Goal: Information Seeking & Learning: Check status

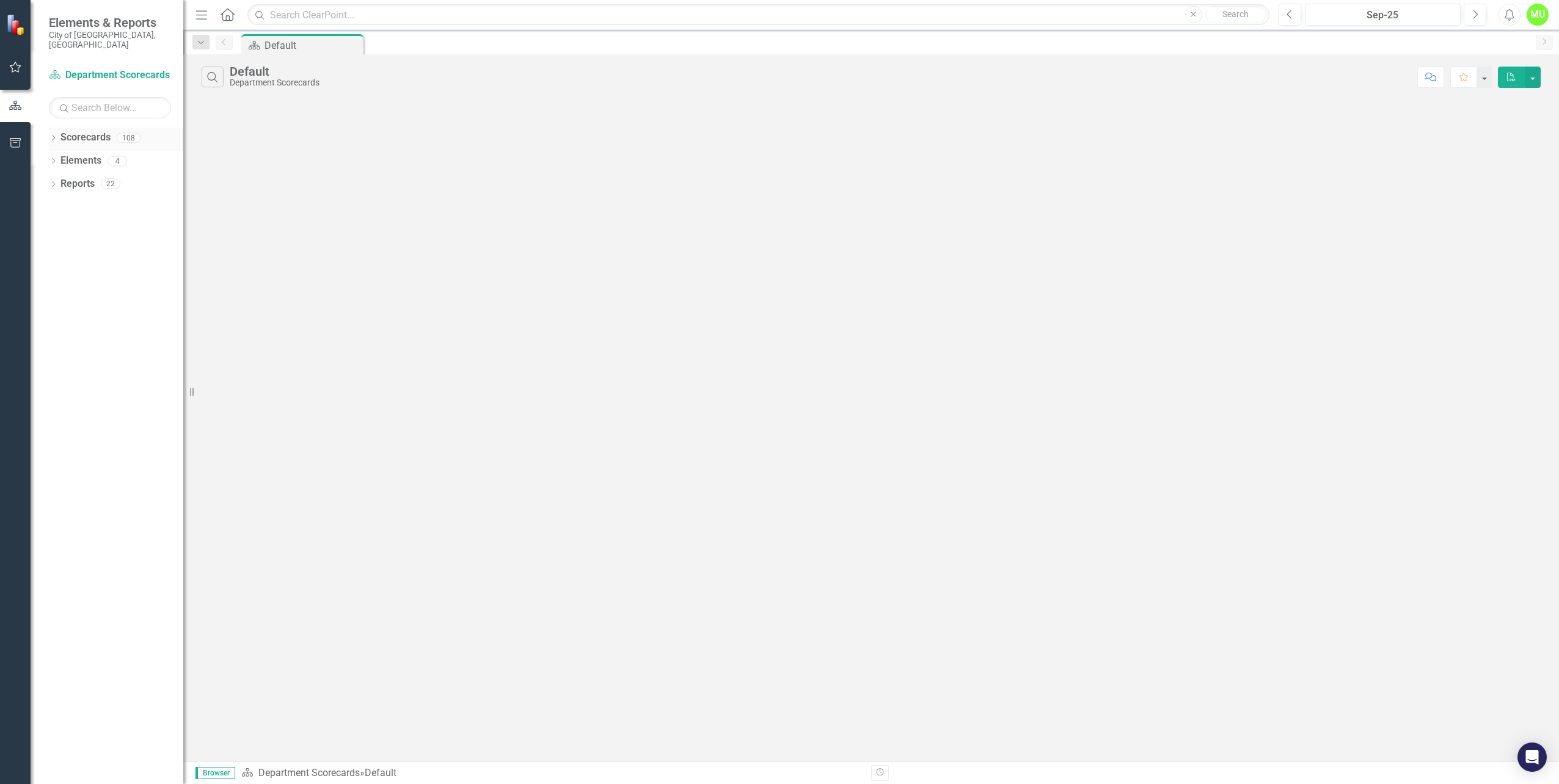
click at [52, 136] on icon "Dropdown" at bounding box center [53, 139] width 9 height 7
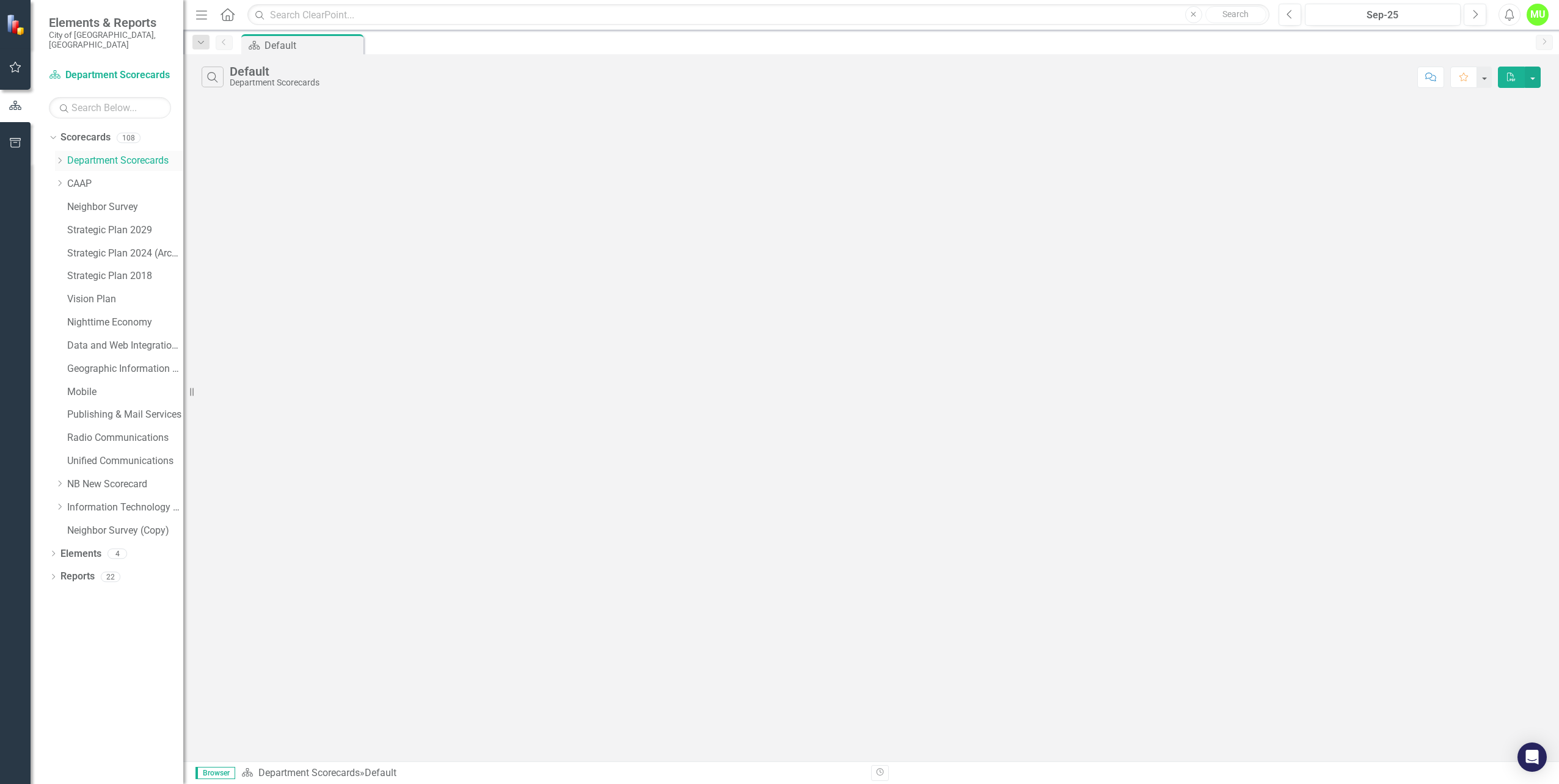
click at [55, 157] on icon "Dropdown" at bounding box center [60, 160] width 9 height 7
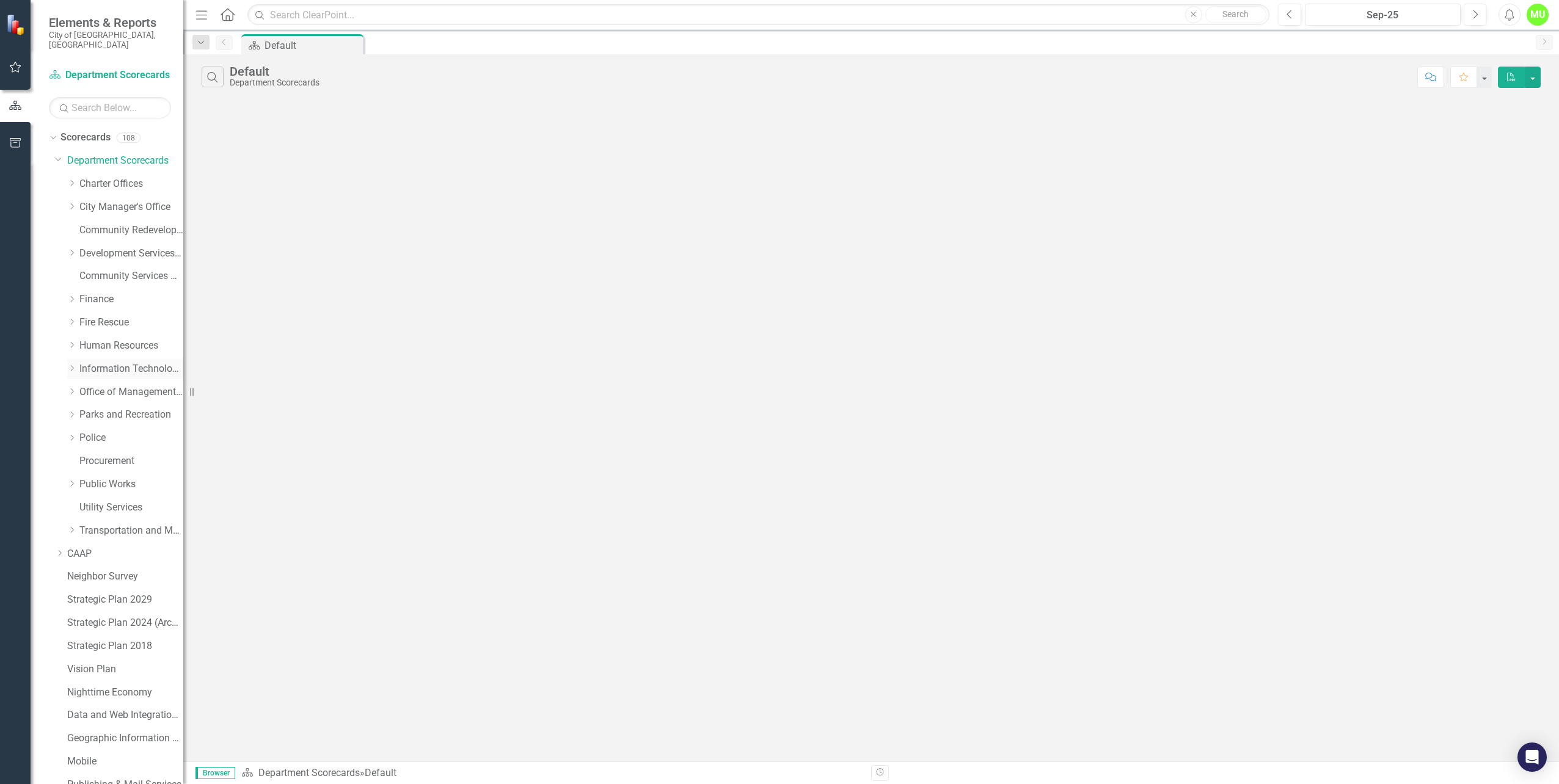
click at [111, 362] on link "Information Technology Services" at bounding box center [131, 369] width 104 height 14
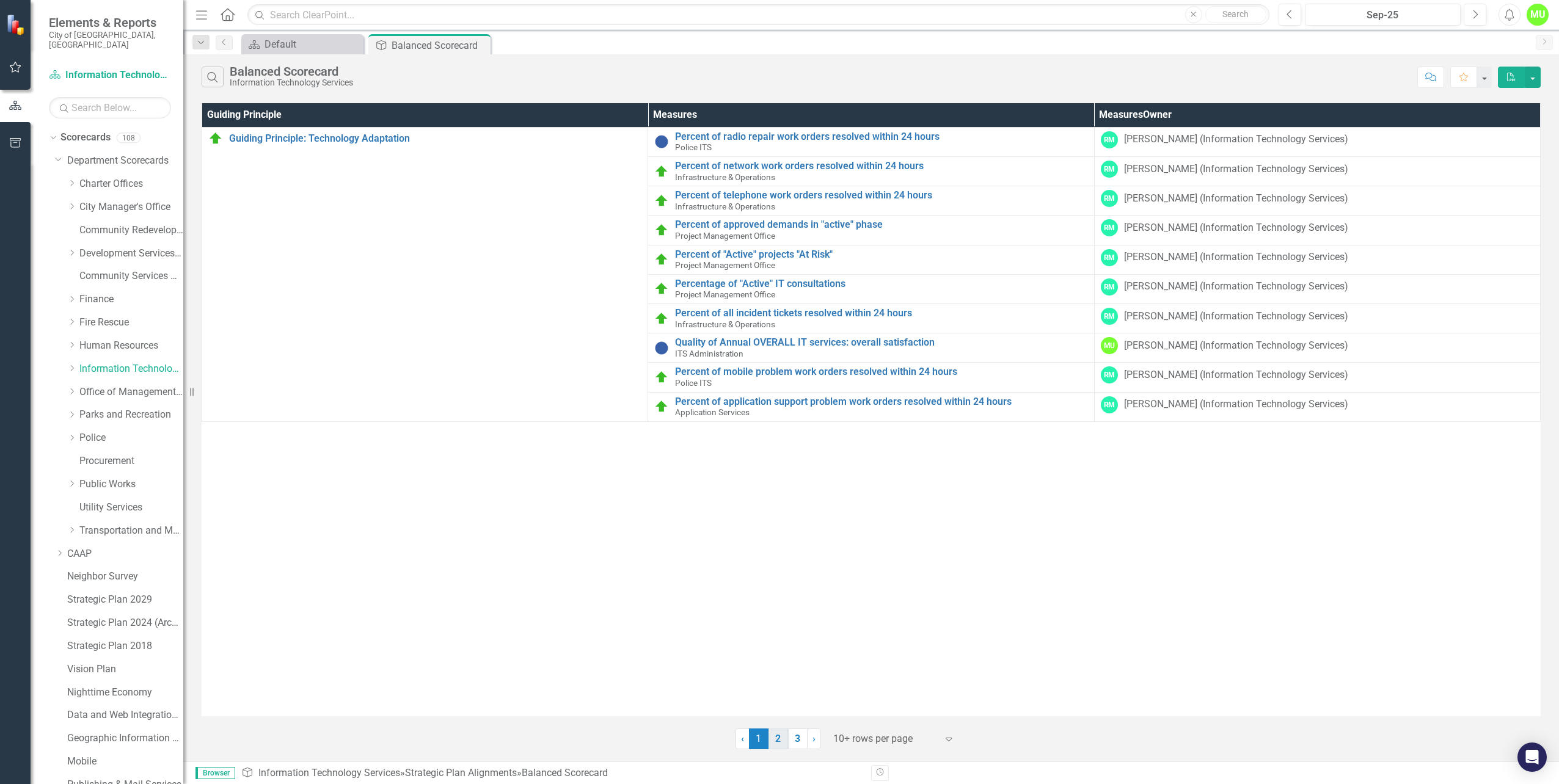
click at [782, 734] on link "2" at bounding box center [778, 738] width 20 height 21
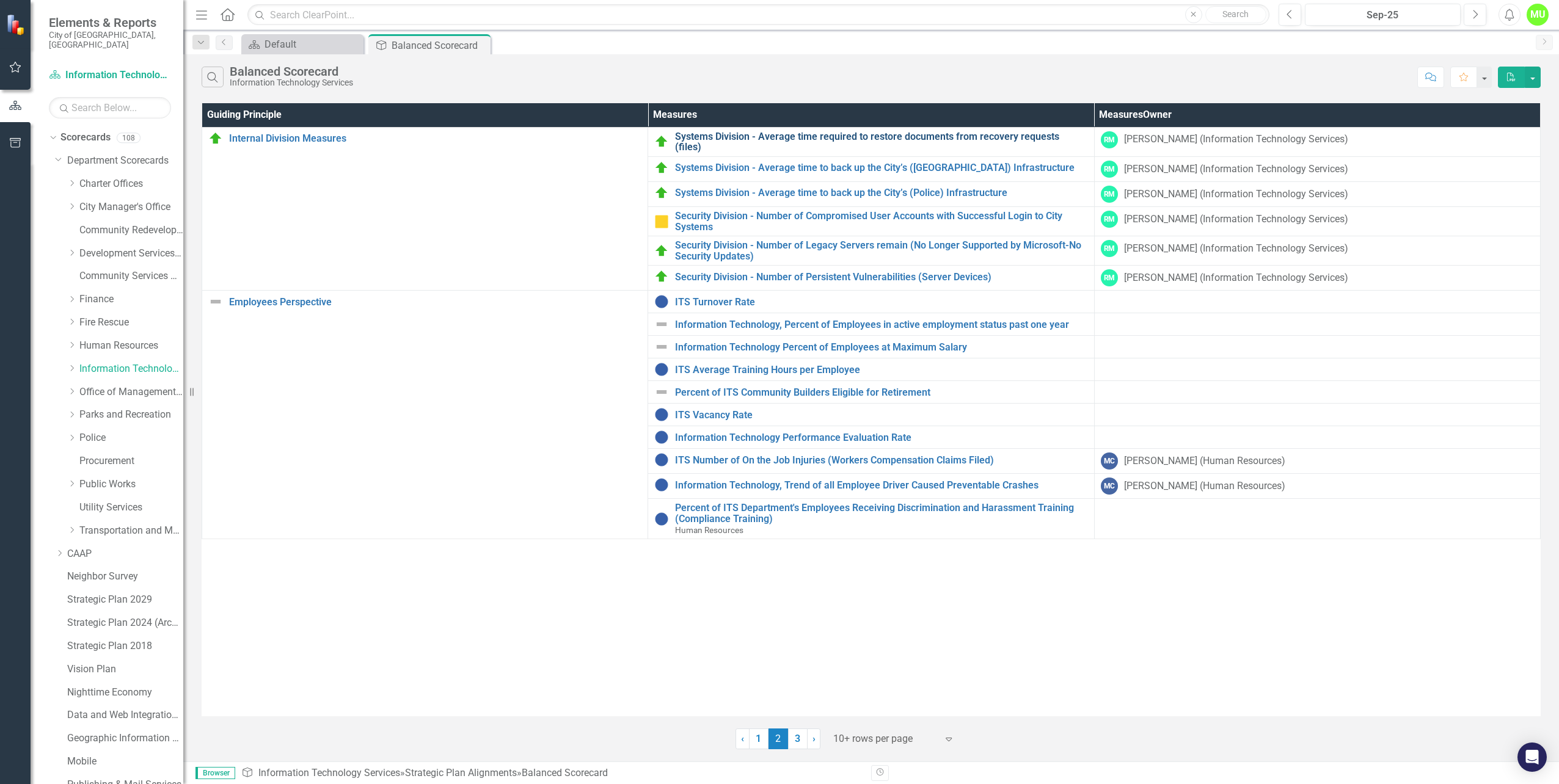
click at [880, 136] on link "Systems Division - Average time required to restore documents from recovery req…" at bounding box center [881, 142] width 413 height 21
click at [835, 163] on link "Systems Division - Average time to back up the City’s ([GEOGRAPHIC_DATA]) Infra…" at bounding box center [881, 168] width 413 height 11
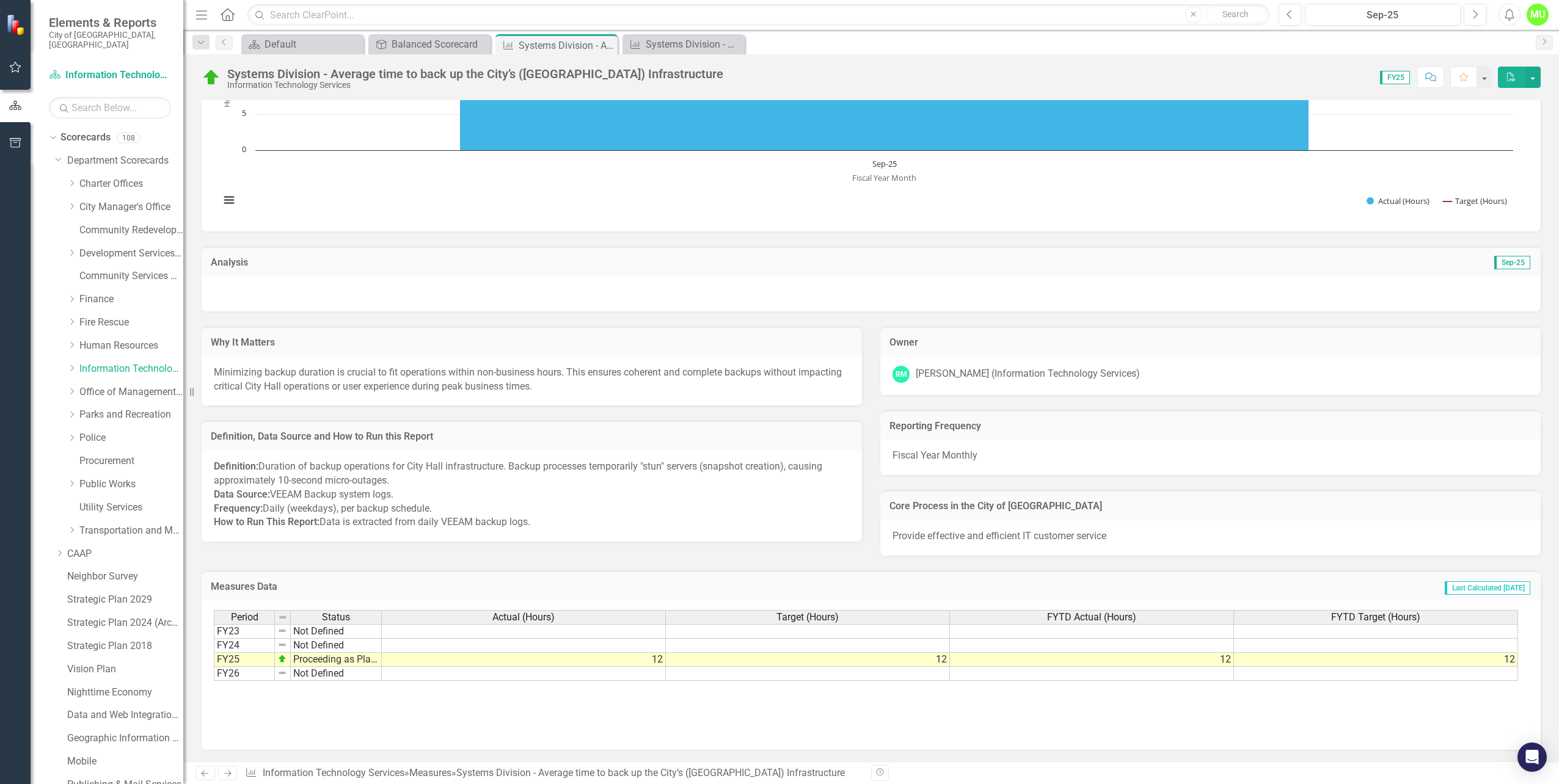
scroll to position [104, 0]
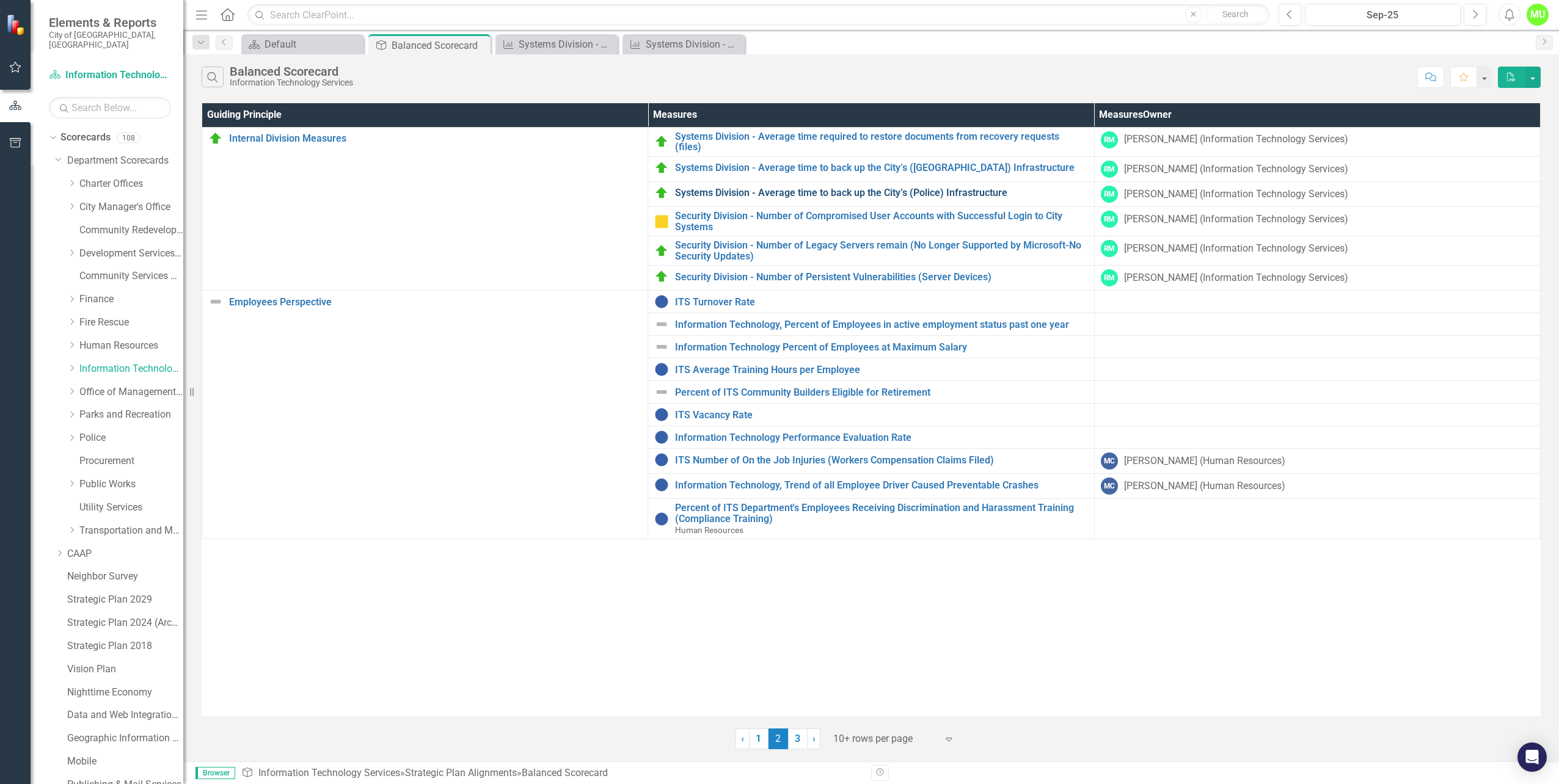
click at [821, 190] on link "Systems Division - Average time to back up the City’s (Police) Infrastructure" at bounding box center [881, 193] width 413 height 11
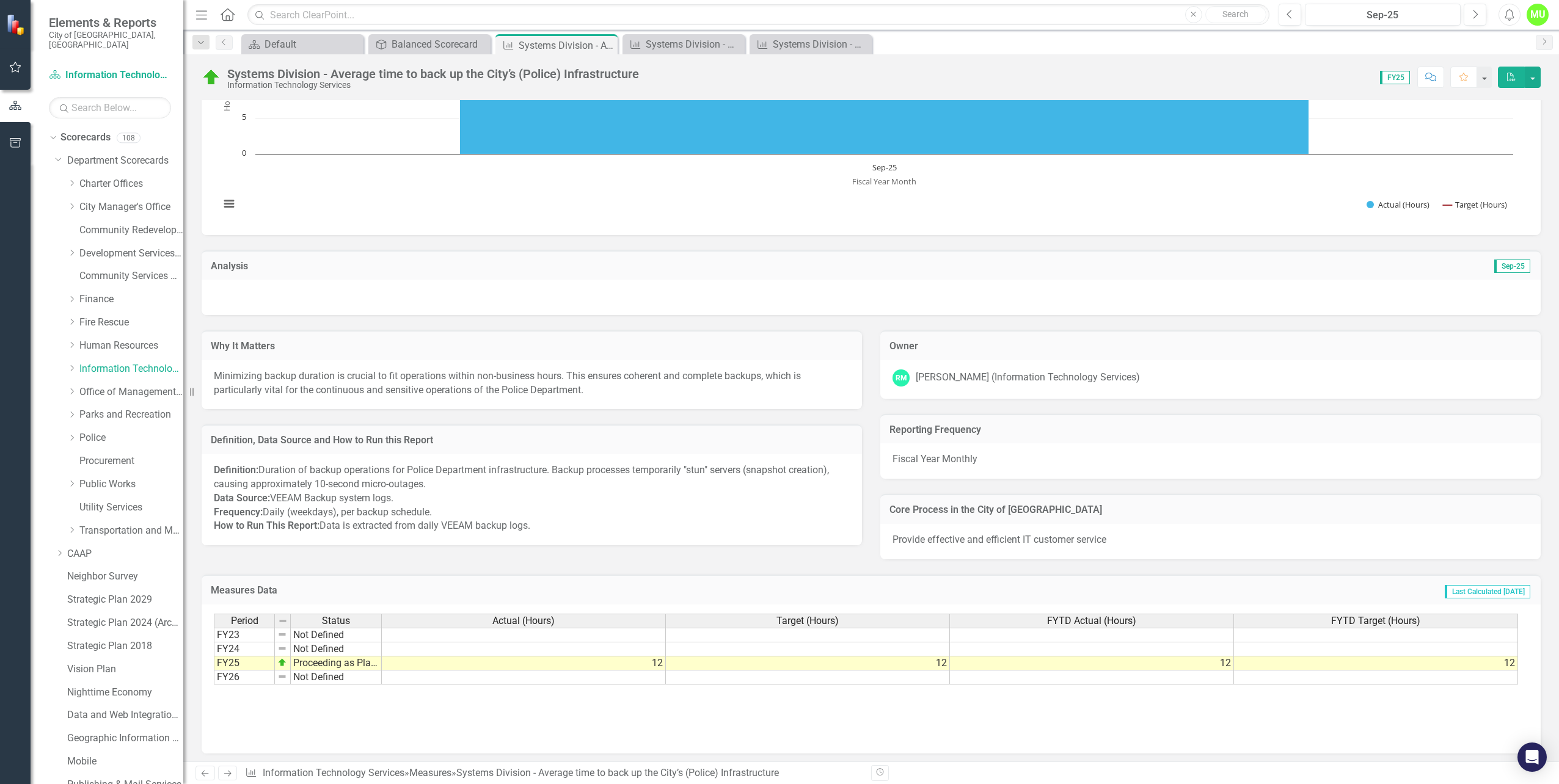
scroll to position [104, 0]
